Goal: Transaction & Acquisition: Purchase product/service

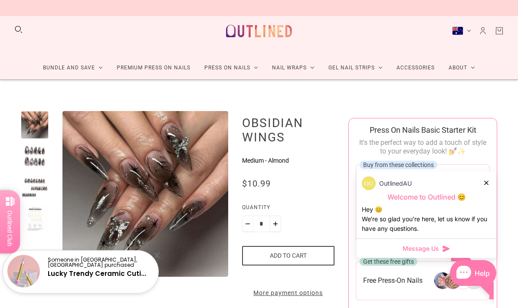
scroll to position [10, 0]
click at [234, 69] on link "Press On Nails" at bounding box center [232, 67] width 68 height 23
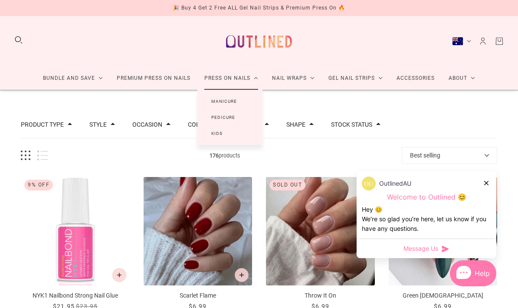
click at [235, 102] on link "Manicure" at bounding box center [224, 101] width 53 height 16
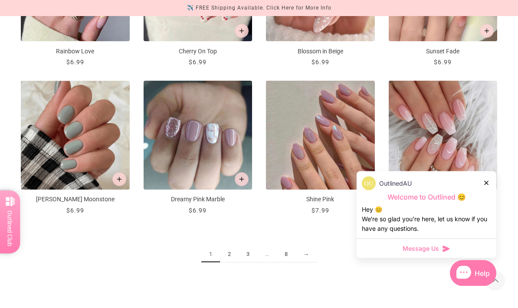
scroll to position [856, 0]
click at [227, 257] on link "2" at bounding box center [229, 255] width 19 height 16
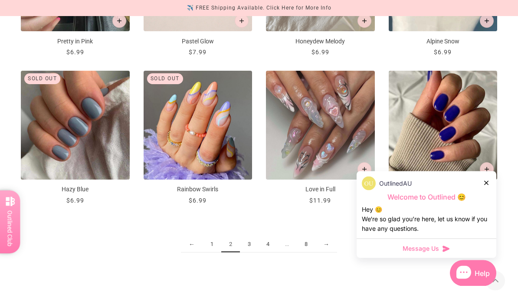
scroll to position [866, 0]
click at [248, 248] on link "3" at bounding box center [249, 245] width 19 height 16
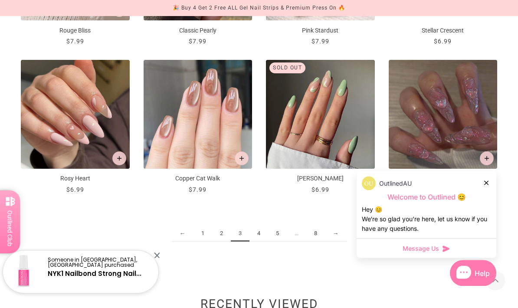
scroll to position [876, 0]
click at [258, 237] on link "4" at bounding box center [259, 234] width 19 height 16
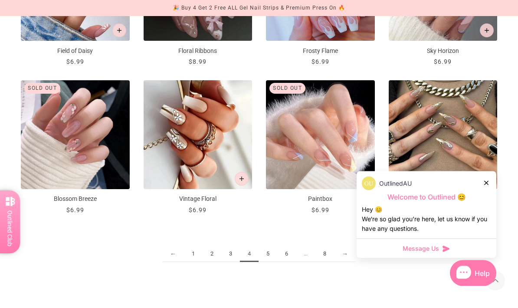
scroll to position [856, 0]
click at [267, 255] on link "5" at bounding box center [268, 254] width 19 height 16
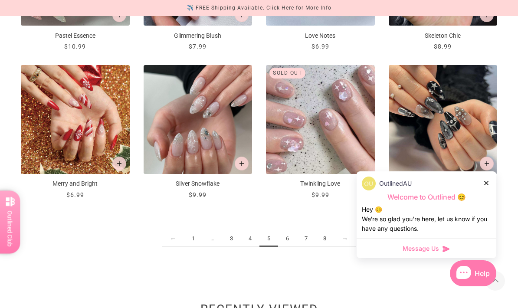
scroll to position [871, 0]
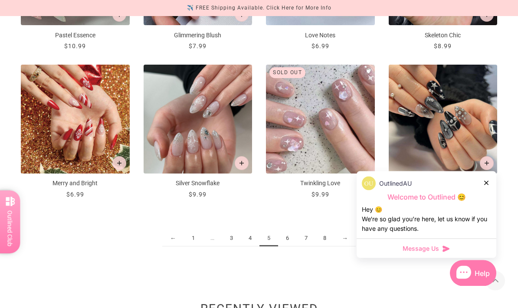
click at [290, 237] on link "6" at bounding box center [287, 239] width 19 height 16
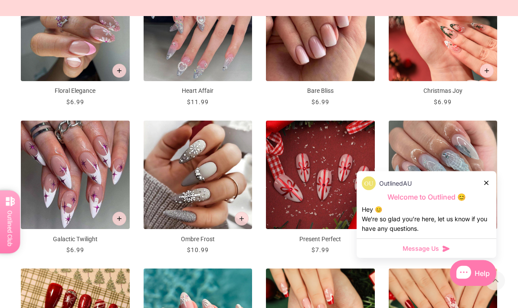
scroll to position [669, 0]
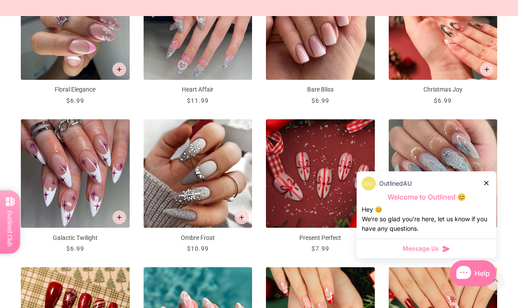
click at [489, 188] on div at bounding box center [486, 182] width 5 height 9
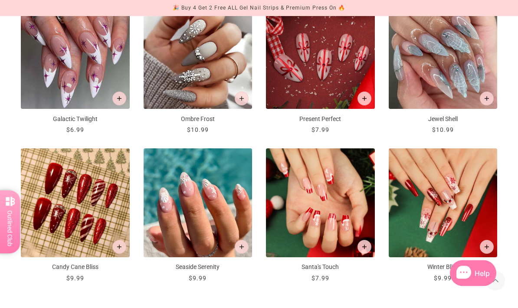
scroll to position [833, 0]
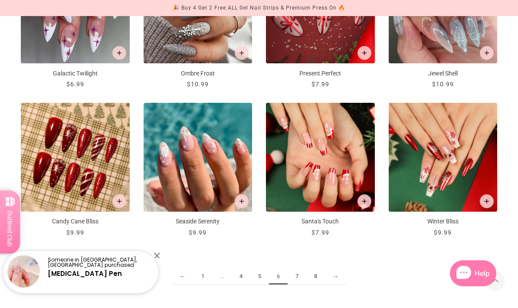
click at [300, 281] on link "7" at bounding box center [297, 277] width 19 height 16
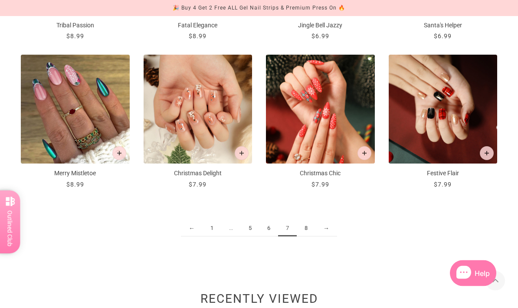
scroll to position [882, 0]
click at [307, 233] on link "8" at bounding box center [306, 229] width 19 height 16
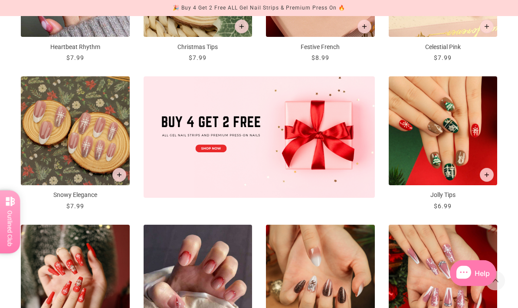
scroll to position [233, 0]
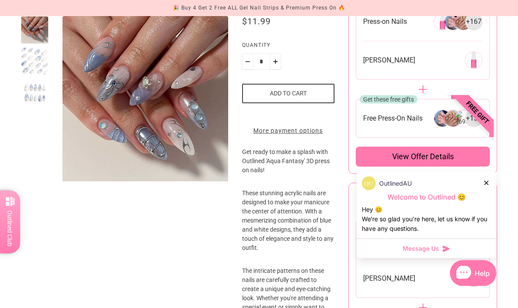
scroll to position [173, 0]
click at [488, 180] on div at bounding box center [486, 182] width 5 height 9
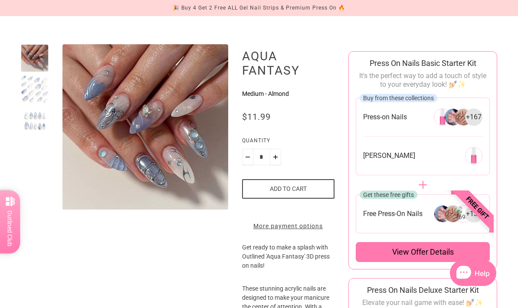
scroll to position [74, 0]
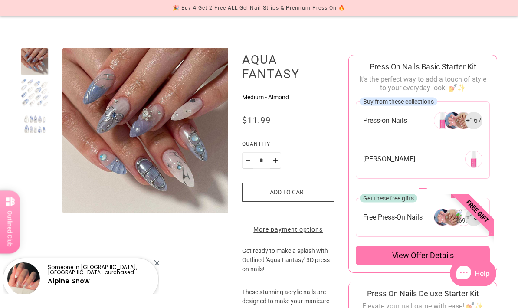
click at [417, 253] on span "View offer details" at bounding box center [423, 255] width 62 height 10
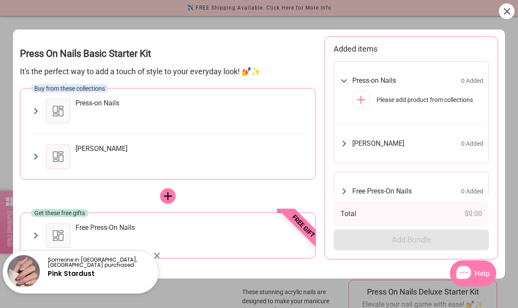
click at [37, 108] on icon at bounding box center [35, 111] width 3 height 6
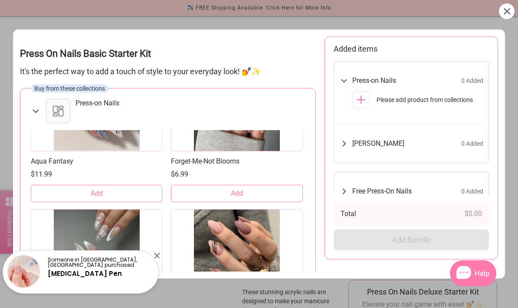
scroll to position [3534, 0]
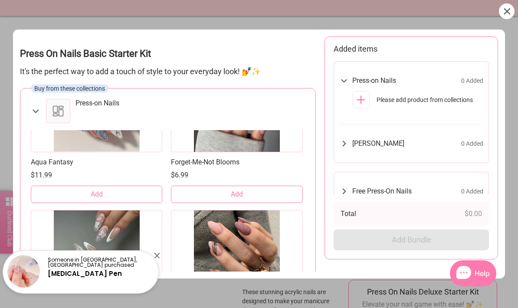
click at [121, 186] on button "Add" at bounding box center [97, 194] width 132 height 17
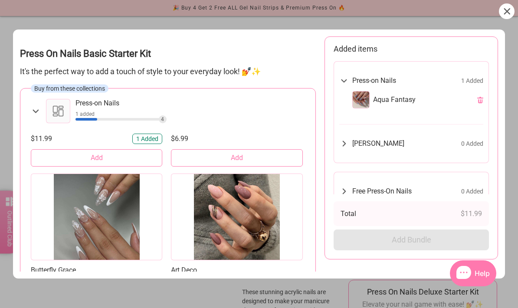
scroll to position [3568, 0]
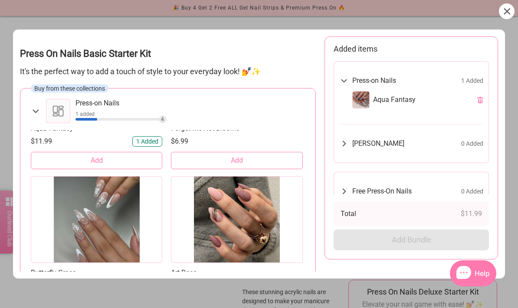
click at [32, 106] on icon at bounding box center [35, 111] width 10 height 10
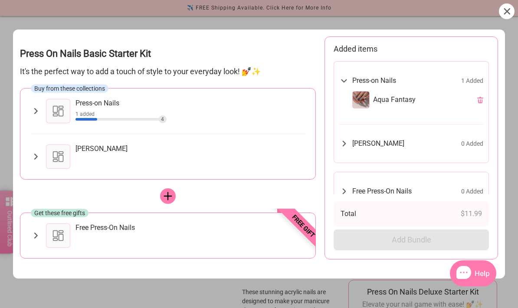
click at [509, 13] on icon at bounding box center [507, 11] width 6 height 6
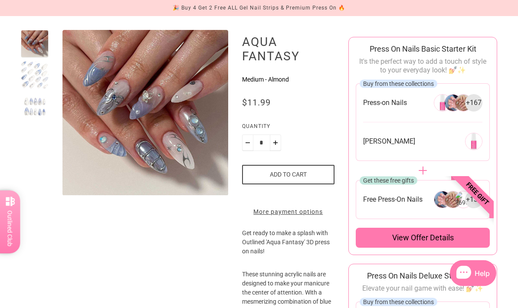
scroll to position [92, 0]
click at [312, 175] on button "Add to cart" at bounding box center [288, 175] width 93 height 20
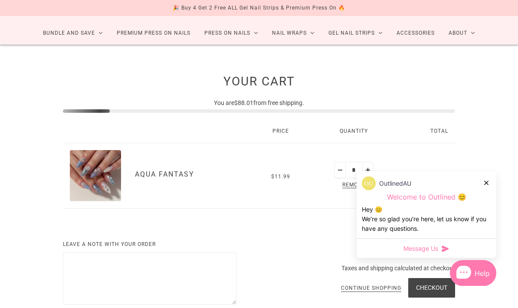
scroll to position [59, 0]
